Goal: Find contact information: Obtain details needed to contact an individual or organization

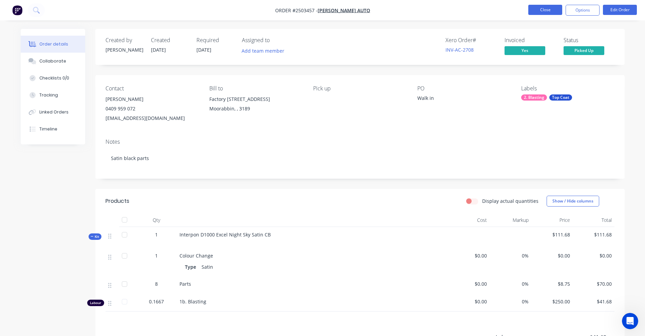
click at [540, 10] on button "Close" at bounding box center [545, 10] width 34 height 10
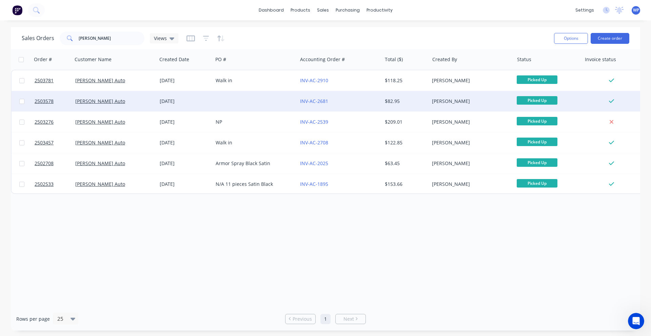
click at [223, 101] on div at bounding box center [255, 101] width 84 height 20
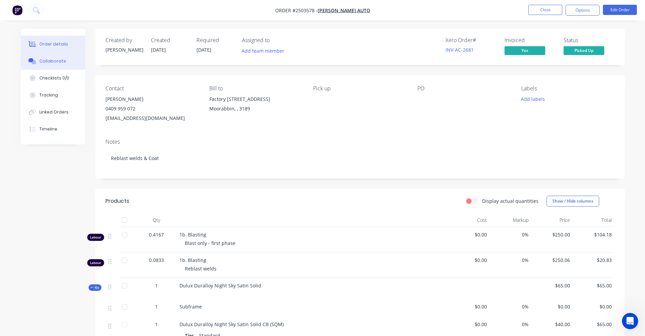
click at [45, 60] on div "Collaborate" at bounding box center [52, 61] width 27 height 6
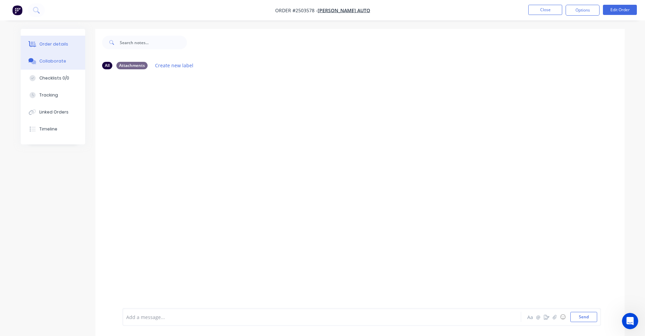
click at [47, 46] on div "Order details" at bounding box center [53, 44] width 29 height 6
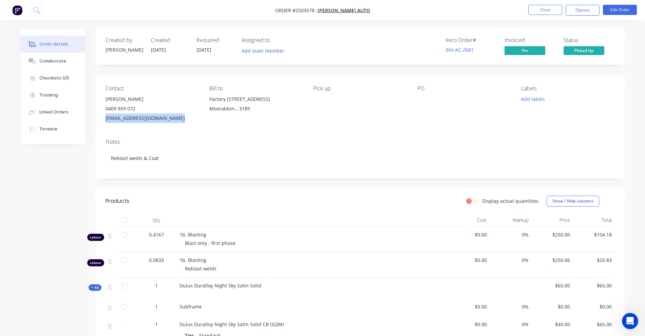
drag, startPoint x: 178, startPoint y: 119, endPoint x: 106, endPoint y: 121, distance: 72.6
click at [106, 121] on div "[EMAIL_ADDRESS][DOMAIN_NAME]" at bounding box center [152, 117] width 93 height 9
copy div "[EMAIL_ADDRESS][DOMAIN_NAME]"
